Goal: Find specific page/section: Find specific page/section

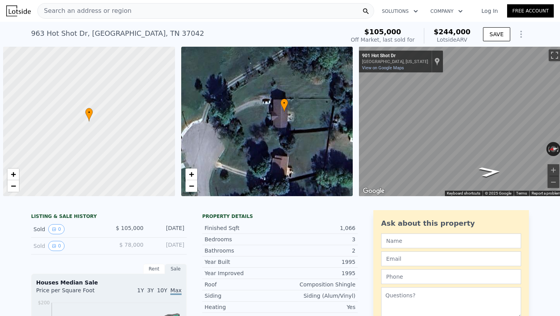
scroll to position [0, 3]
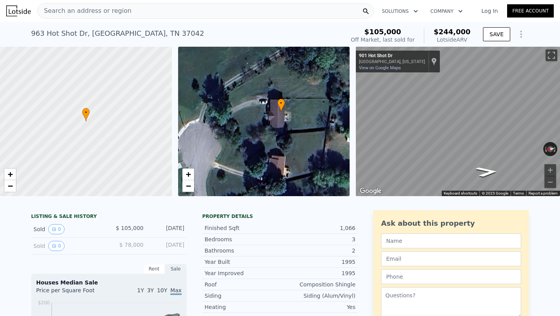
click at [218, 4] on div "Search an address or region" at bounding box center [205, 11] width 337 height 16
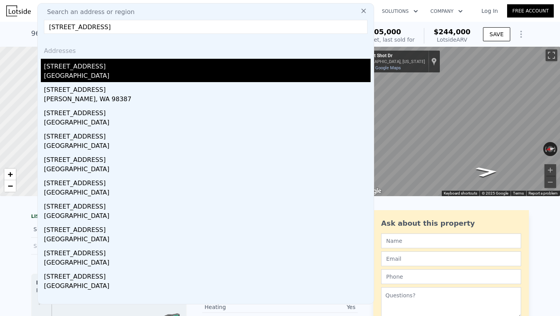
type input "[STREET_ADDRESS]"
click at [129, 64] on div "[STREET_ADDRESS]" at bounding box center [207, 65] width 327 height 12
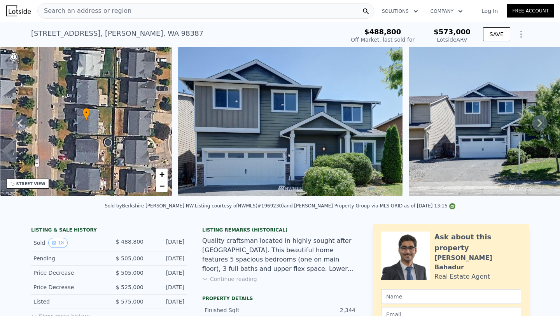
click at [100, 14] on span "Search an address or region" at bounding box center [85, 10] width 94 height 9
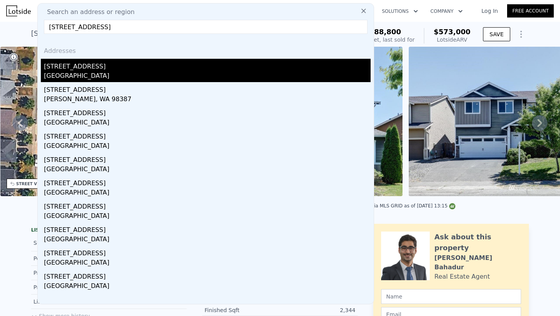
type input "[STREET_ADDRESS]"
click at [82, 71] on div "[STREET_ADDRESS]" at bounding box center [207, 65] width 327 height 12
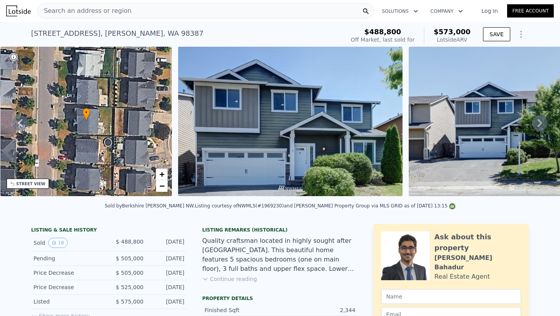
click at [65, 13] on span "Search an address or region" at bounding box center [85, 10] width 94 height 9
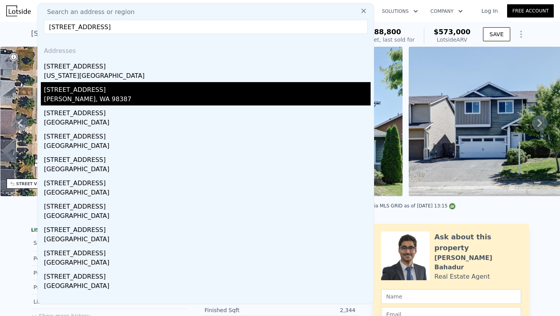
type input "[STREET_ADDRESS]"
click at [86, 100] on div "[PERSON_NAME], WA 98387" at bounding box center [207, 99] width 327 height 11
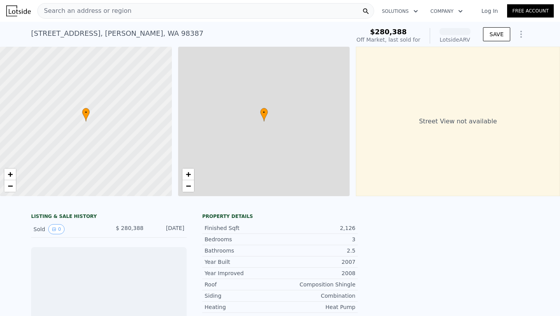
scroll to position [0, 3]
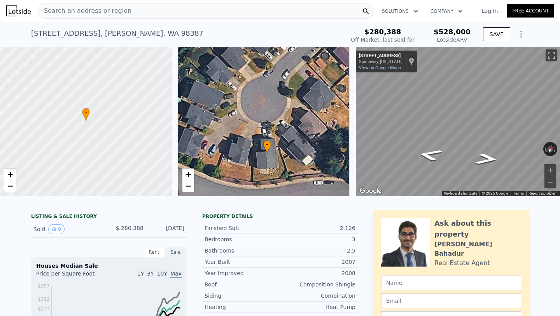
drag, startPoint x: 221, startPoint y: 110, endPoint x: 224, endPoint y: 142, distance: 32.4
click at [224, 142] on div "• + −" at bounding box center [264, 121] width 172 height 149
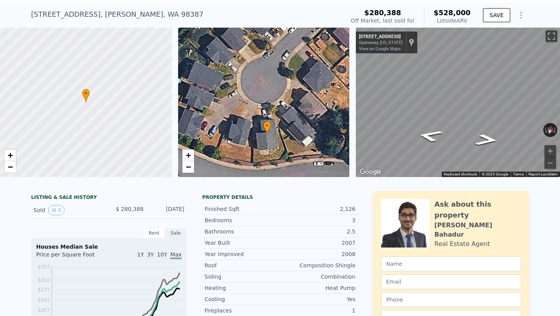
scroll to position [0, 0]
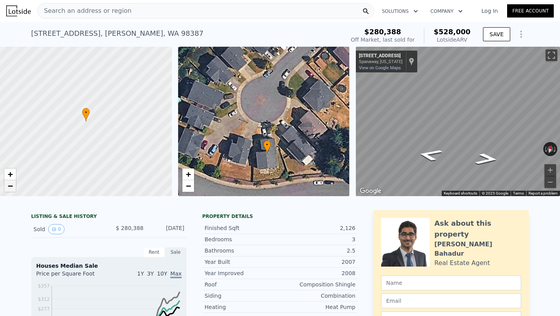
click at [11, 186] on span "−" at bounding box center [10, 186] width 5 height 10
click at [248, 273] on div "Year Improved" at bounding box center [242, 273] width 75 height 8
